Goal: Task Accomplishment & Management: Manage account settings

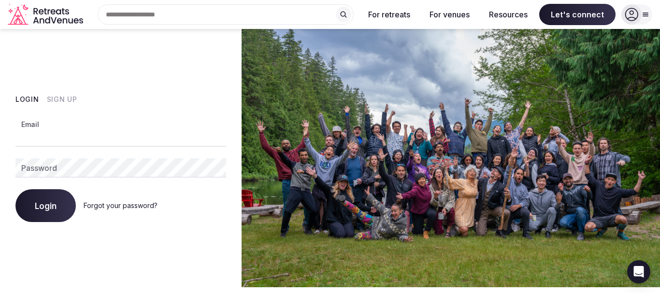
type input "**********"
drag, startPoint x: 0, startPoint y: 0, endPoint x: 87, endPoint y: 144, distance: 168.2
click at [87, 144] on input "Email" at bounding box center [120, 137] width 211 height 19
